Goal: Transaction & Acquisition: Purchase product/service

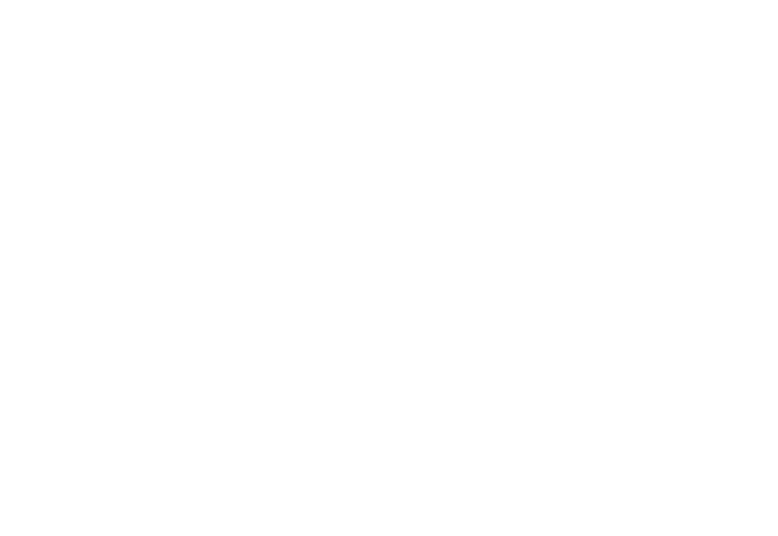
select select "**********"
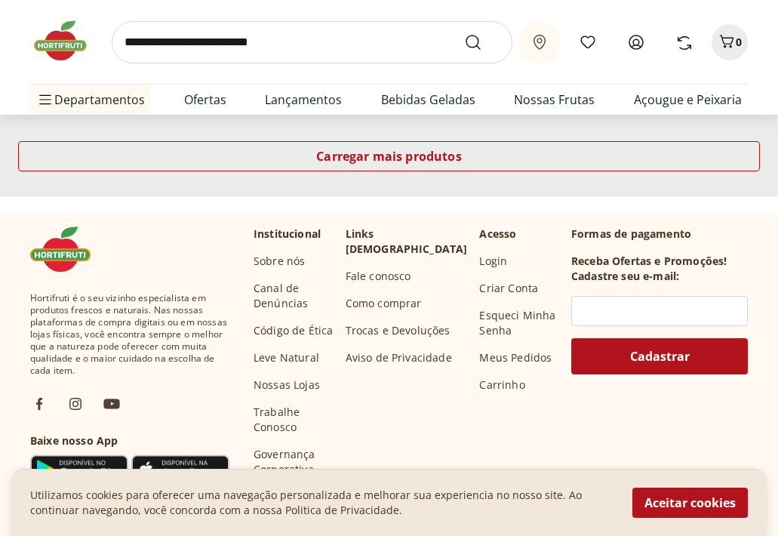
scroll to position [1060, 0]
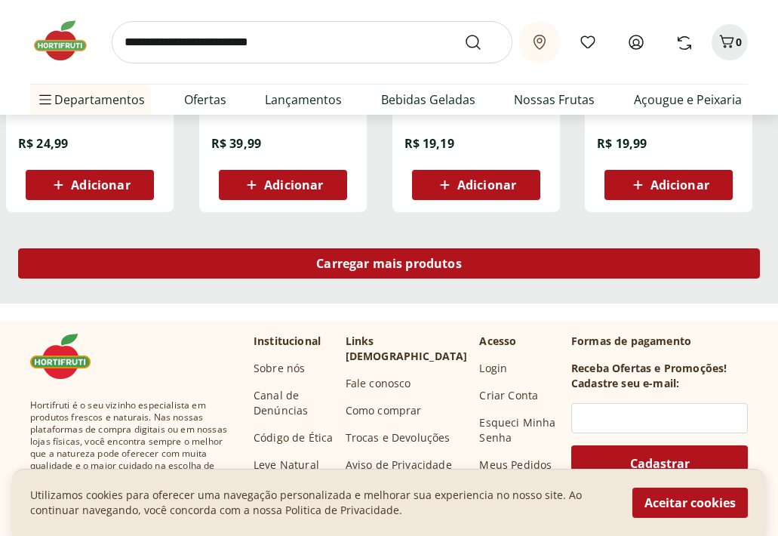
click at [303, 258] on div "Carregar mais produtos" at bounding box center [389, 263] width 742 height 30
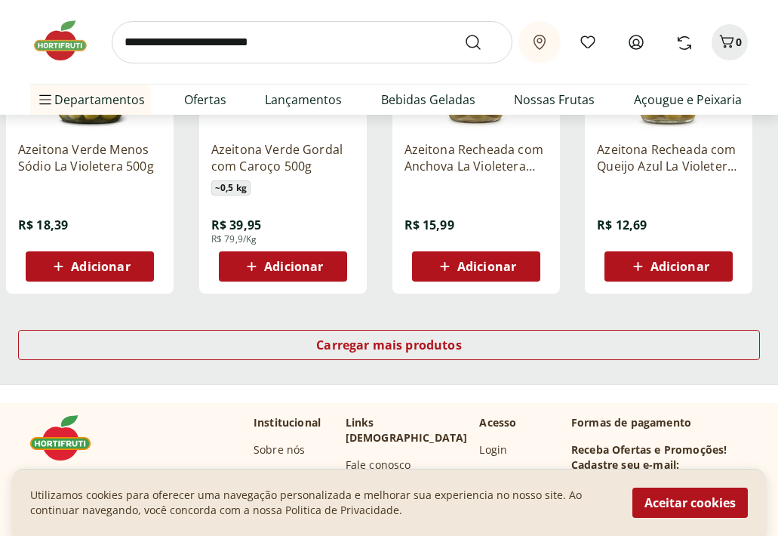
scroll to position [1959, 0]
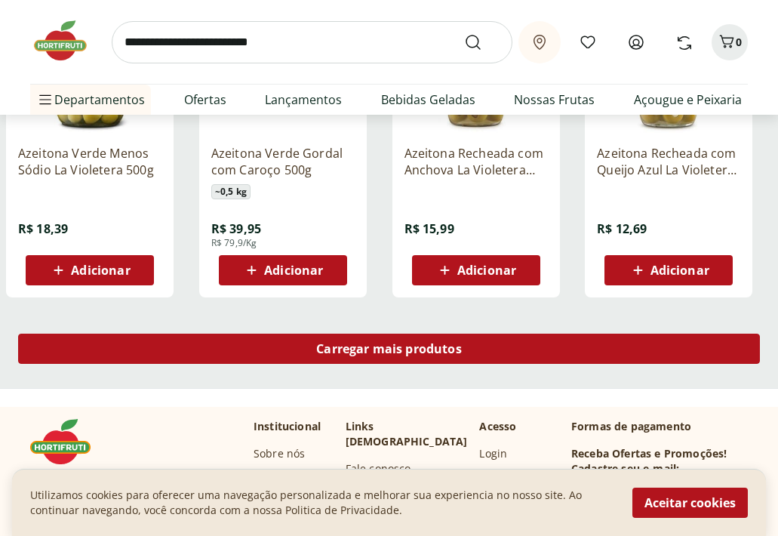
click at [338, 355] on span "Carregar mais produtos" at bounding box center [389, 349] width 146 height 12
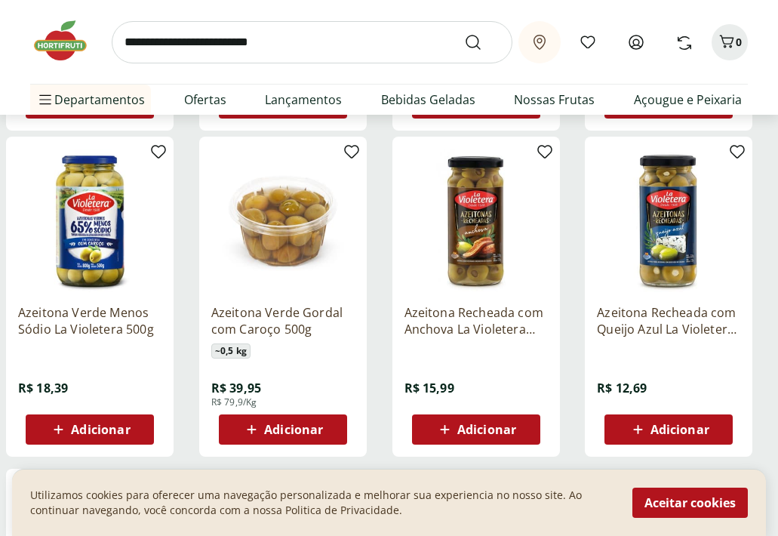
scroll to position [1750, 0]
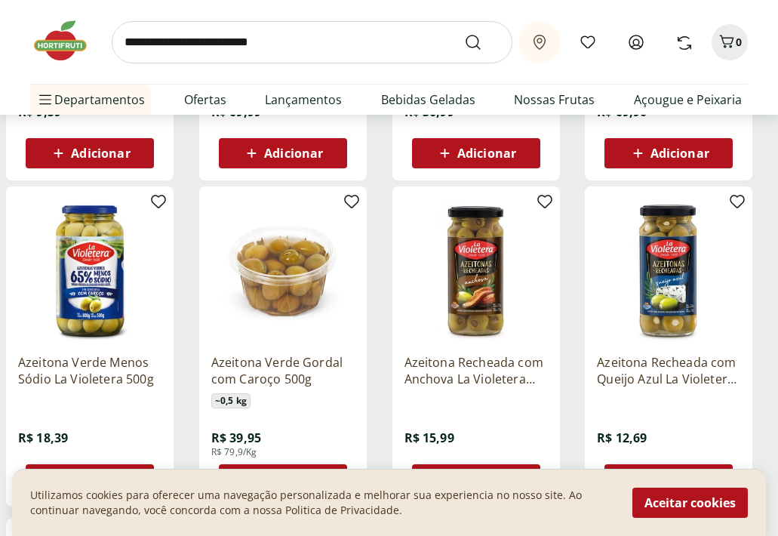
drag, startPoint x: 454, startPoint y: 214, endPoint x: 255, endPoint y: 15, distance: 281.2
click at [0, 0] on div "Hortifruti Informe sua localização Entrar ou Criar conta 0 Informe sua localiza…" at bounding box center [389, 202] width 778 height 3904
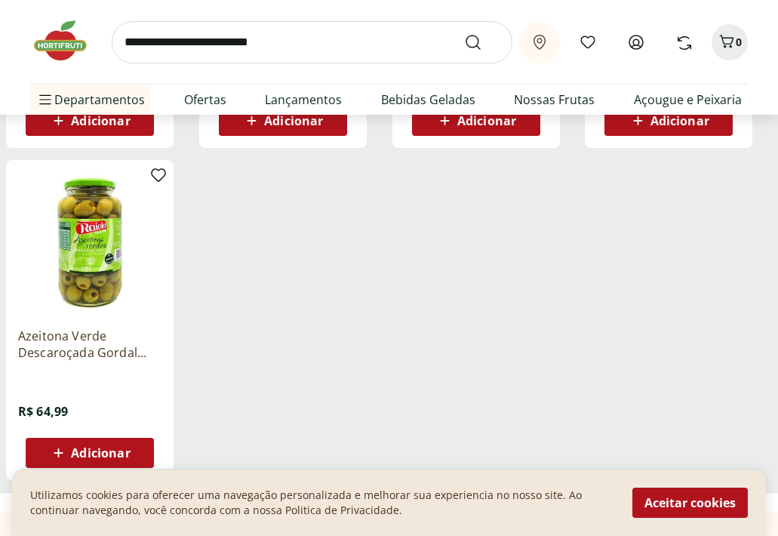
scroll to position [2313, 0]
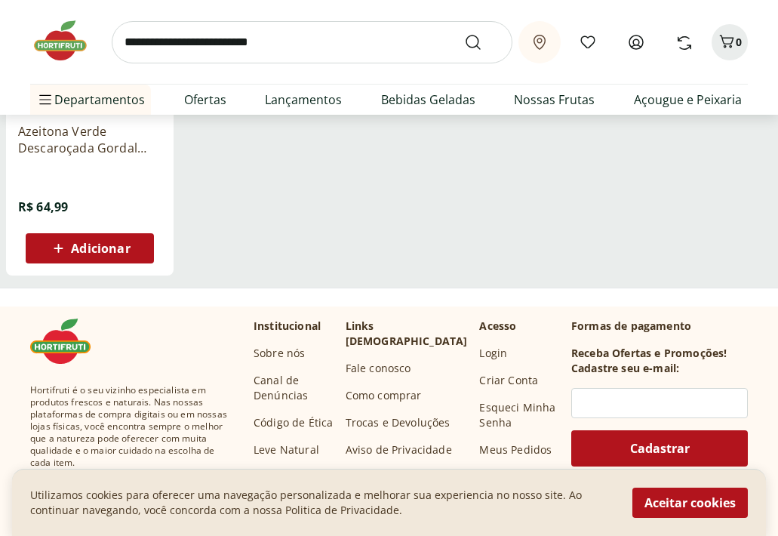
click at [40, 43] on img at bounding box center [67, 40] width 75 height 45
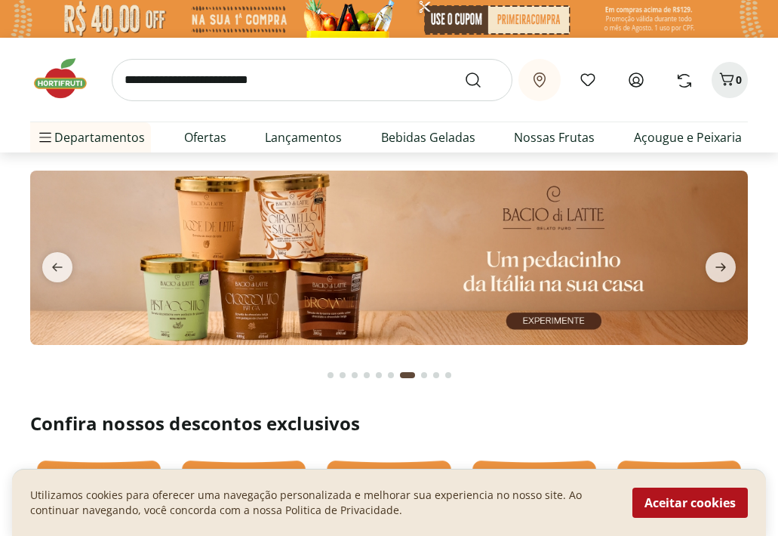
click at [537, 213] on img at bounding box center [389, 258] width 718 height 174
select select "**********"
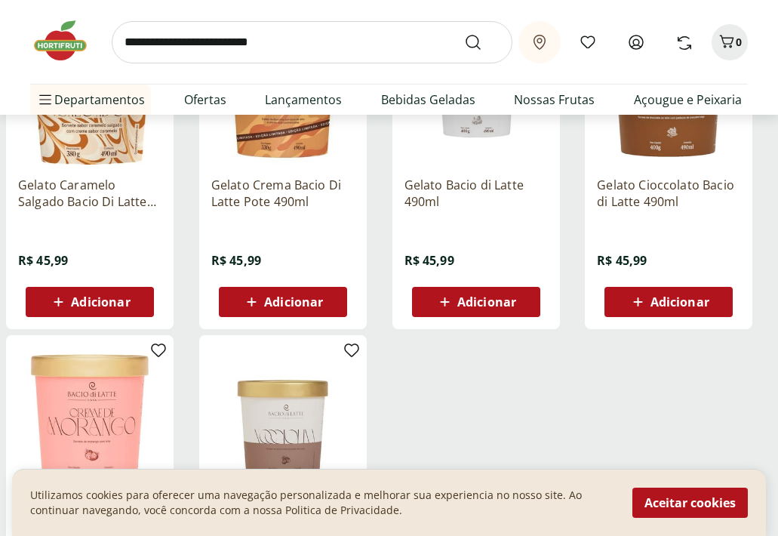
scroll to position [680, 0]
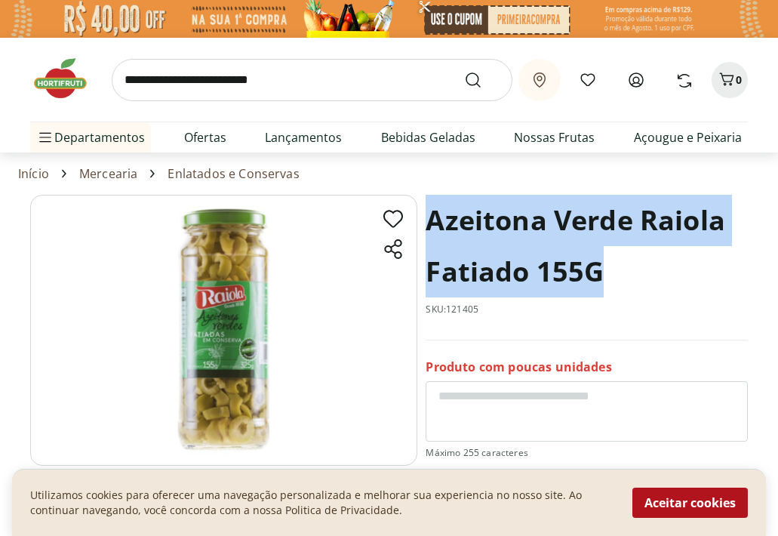
drag, startPoint x: 429, startPoint y: 223, endPoint x: 594, endPoint y: 270, distance: 171.0
click at [594, 270] on h1 "Azeitona Verde Raiola Fatiado 155G" at bounding box center [587, 246] width 322 height 103
copy h1 "Azeitona Verde Raiola Fatiado 155G"
